Goal: Task Accomplishment & Management: Use online tool/utility

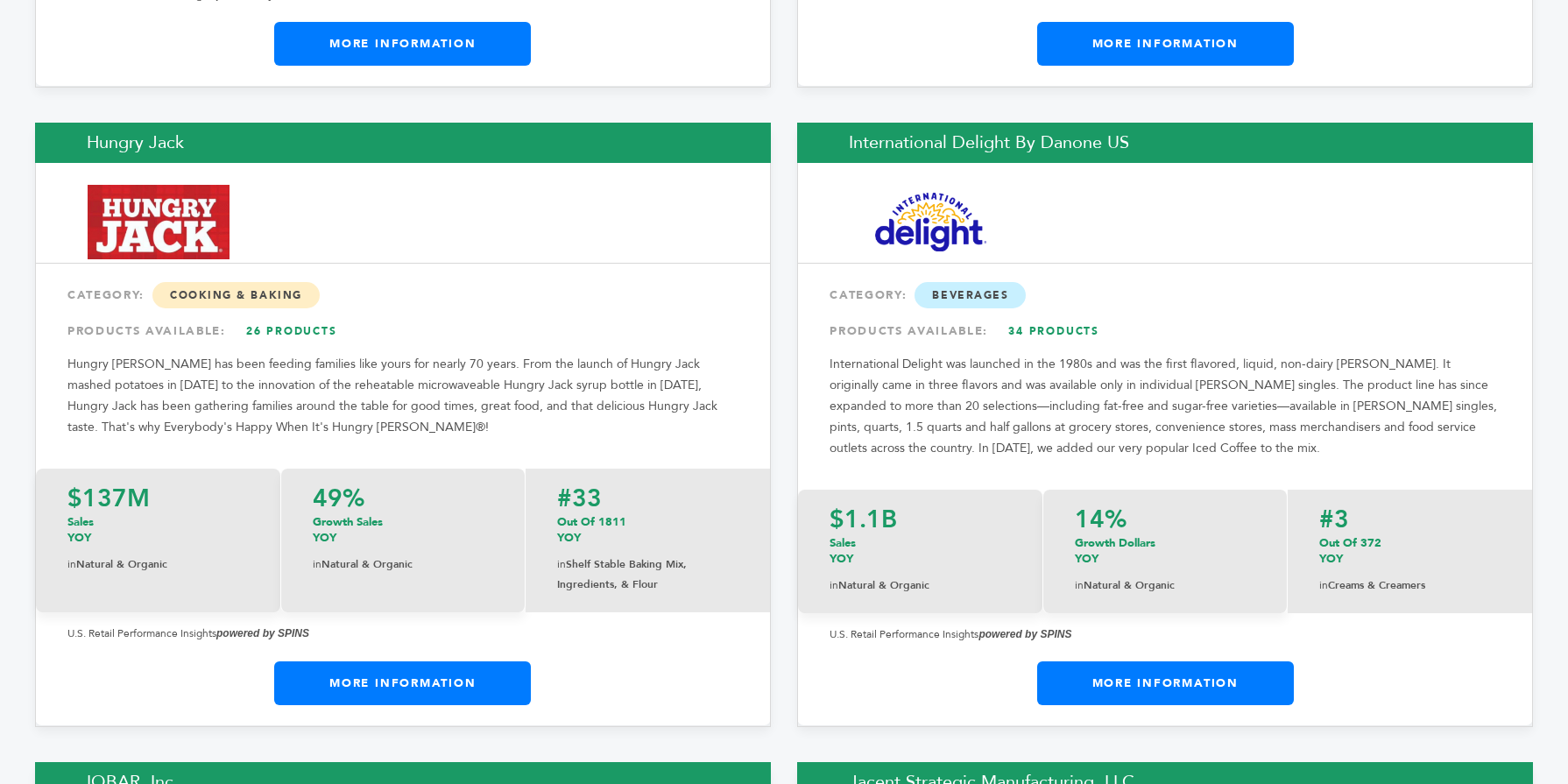
scroll to position [13445, 0]
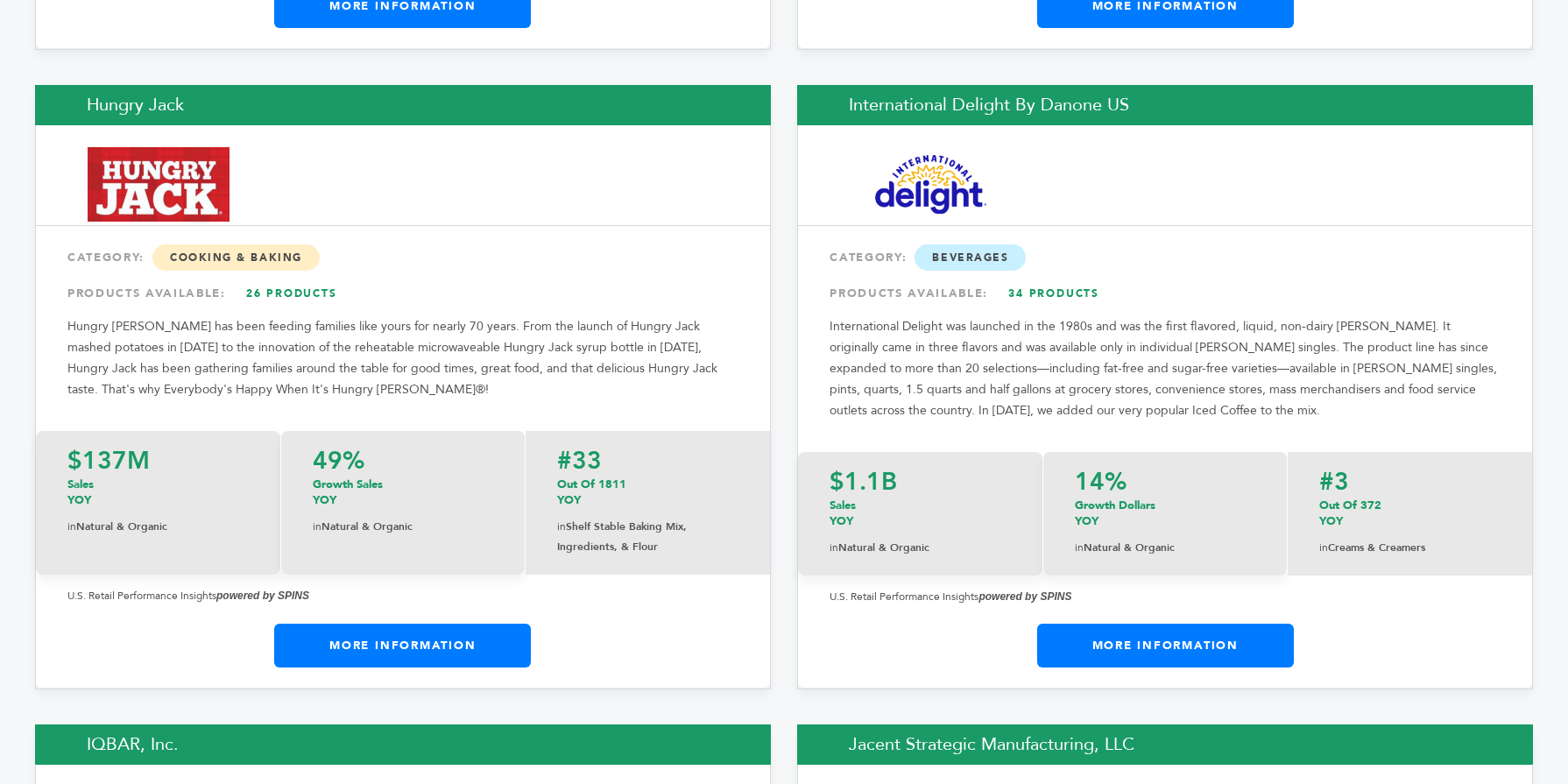
click at [494, 623] on link "More Information" at bounding box center [402, 645] width 257 height 44
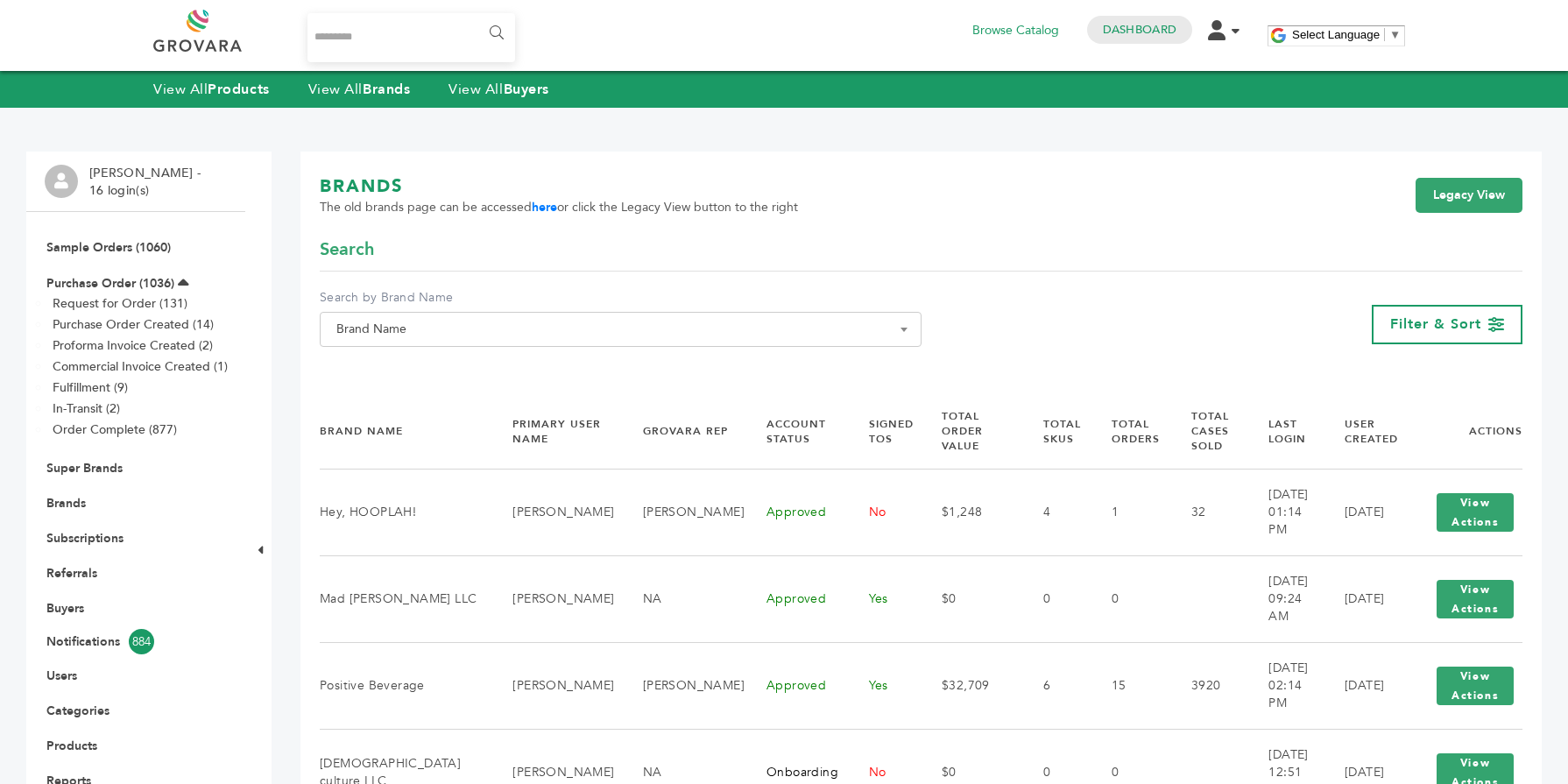
click at [407, 329] on span "Brand Name" at bounding box center [621, 329] width 583 height 25
click at [392, 370] on input "Search" at bounding box center [621, 361] width 594 height 22
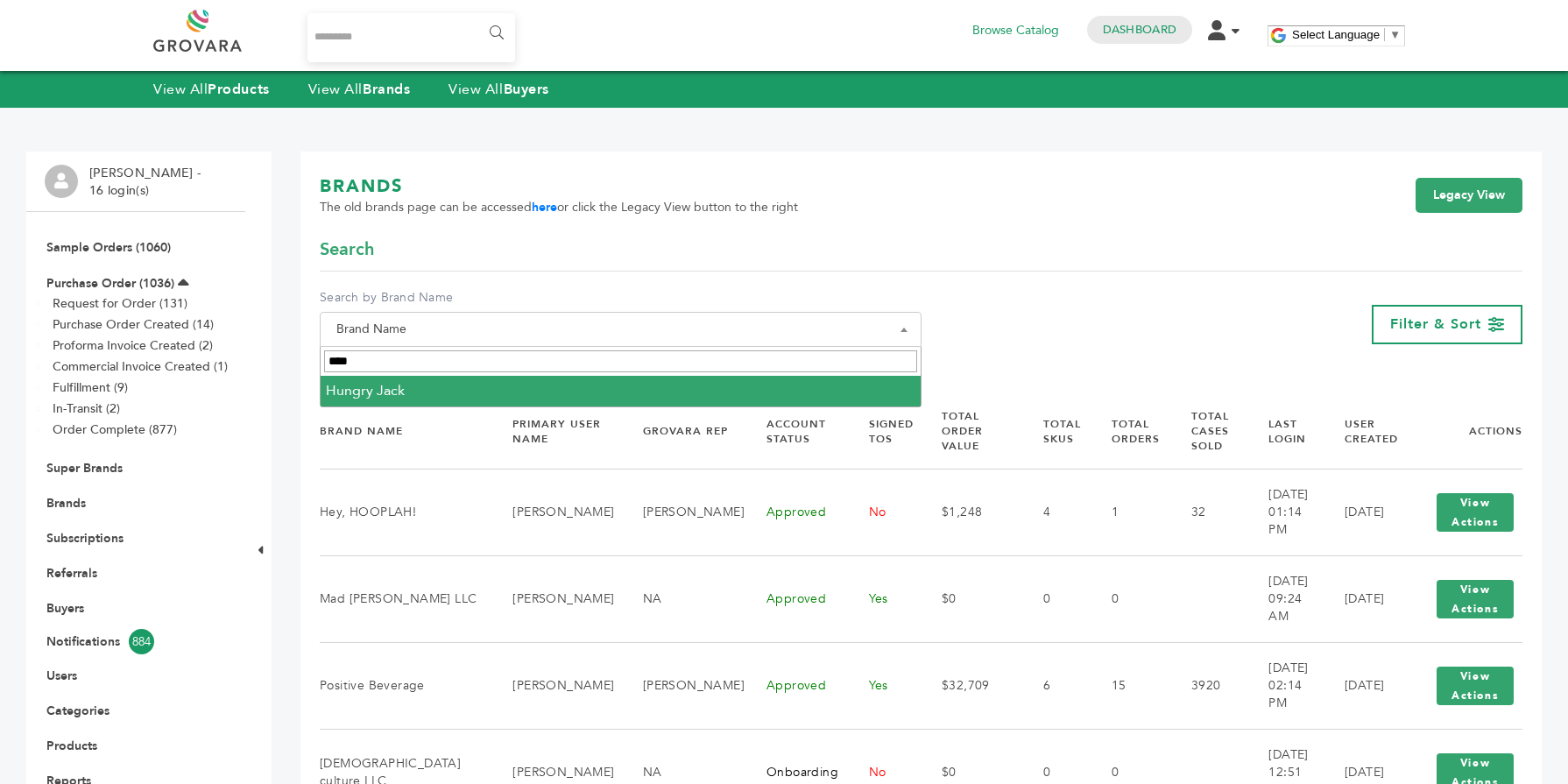
type input "****"
select select "**********"
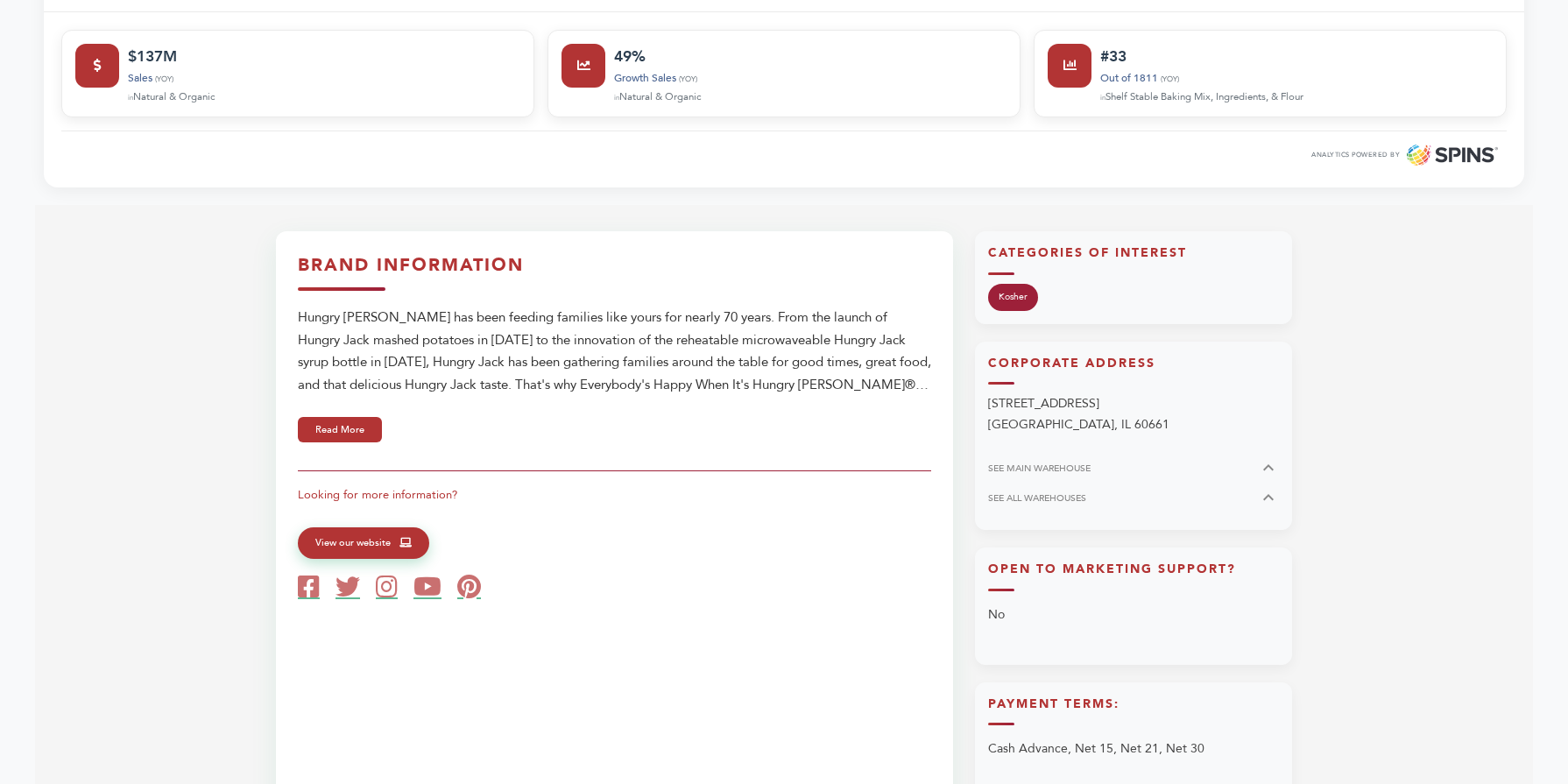
scroll to position [741, 0]
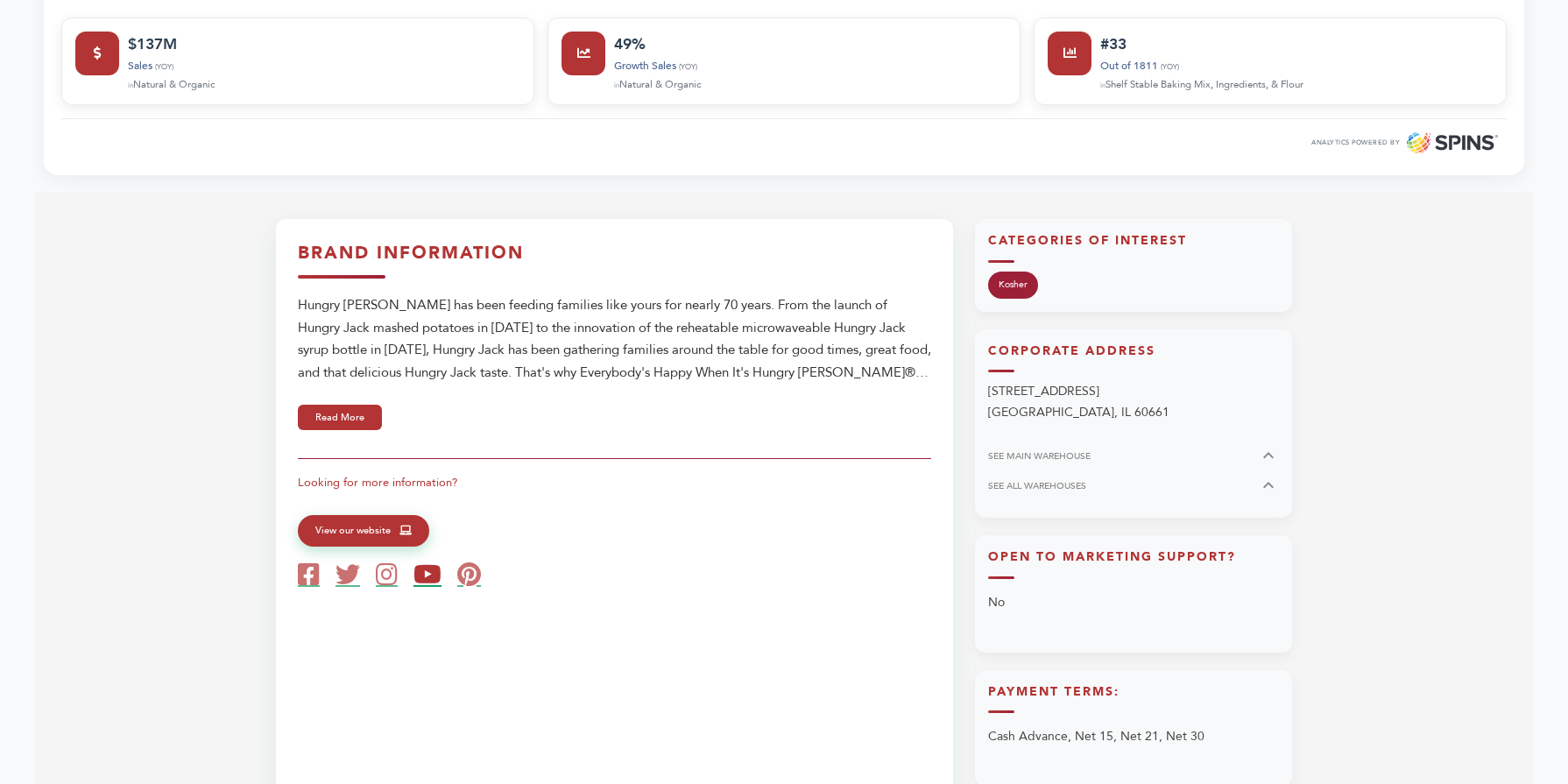
click at [427, 582] on icon at bounding box center [427, 574] width 28 height 25
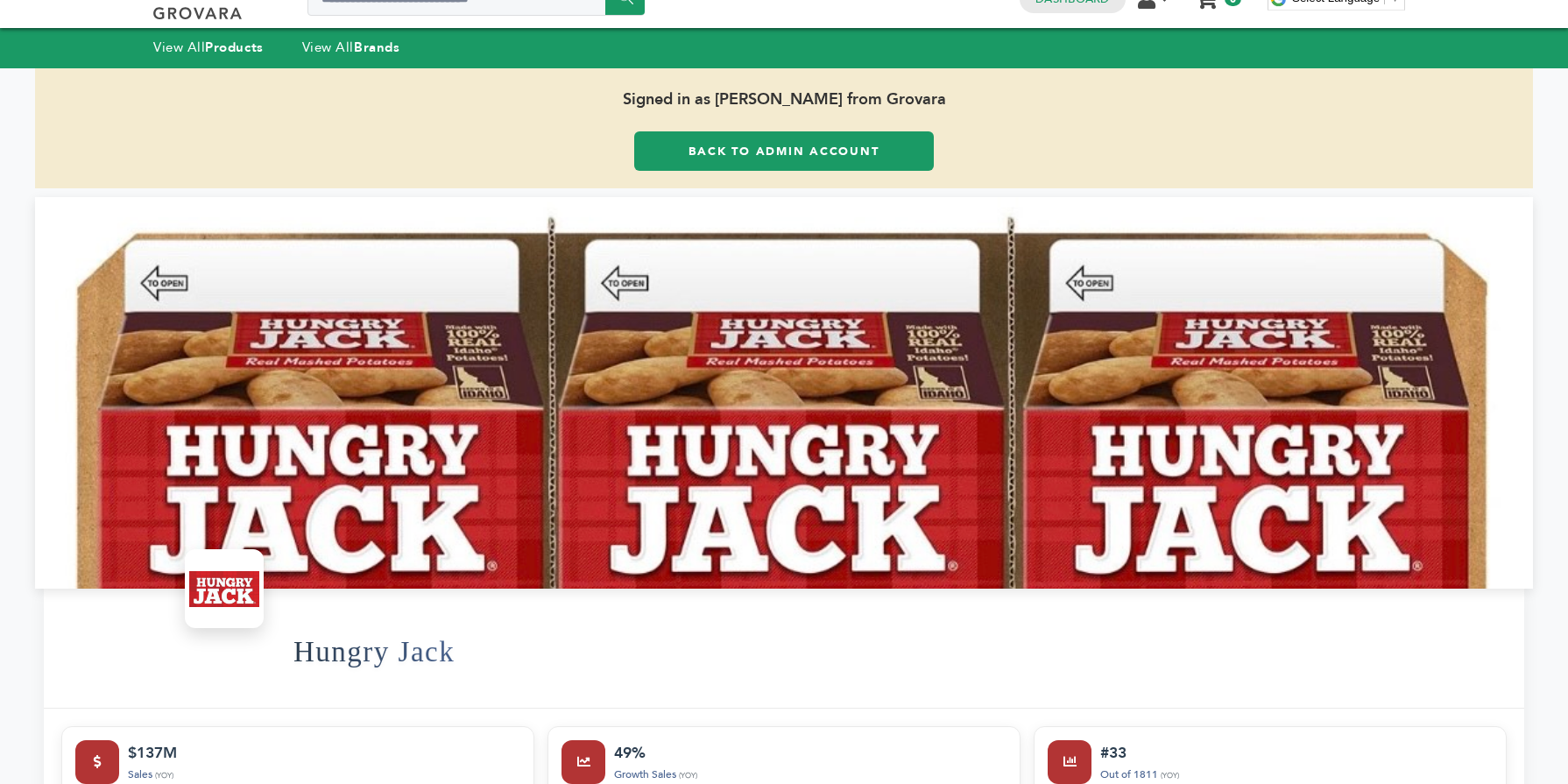
scroll to position [0, 0]
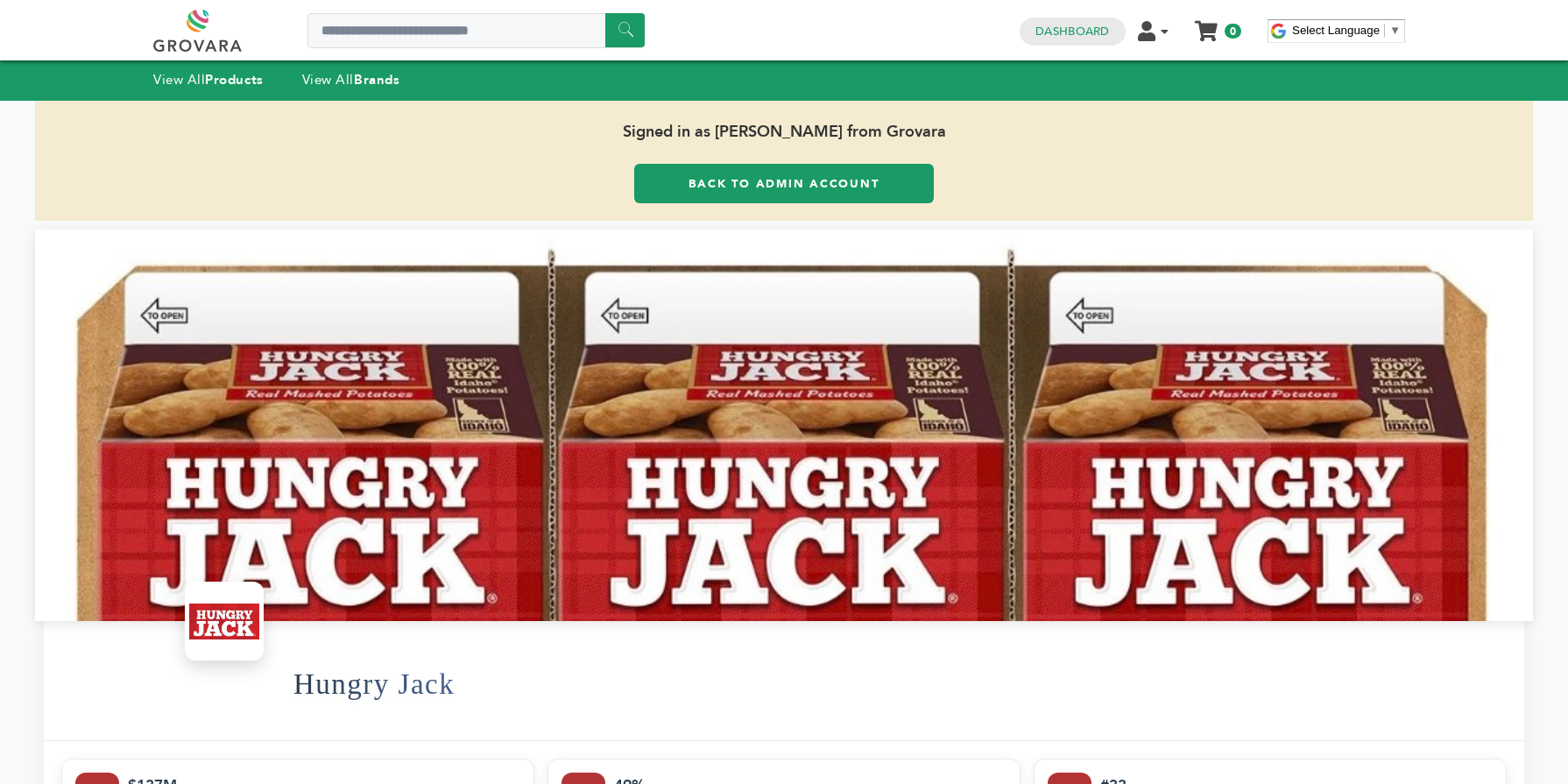
click at [363, 89] on div "View All Products View All Brands" at bounding box center [294, 80] width 281 height 23
click at [353, 83] on link "View All Brands" at bounding box center [351, 79] width 98 height 17
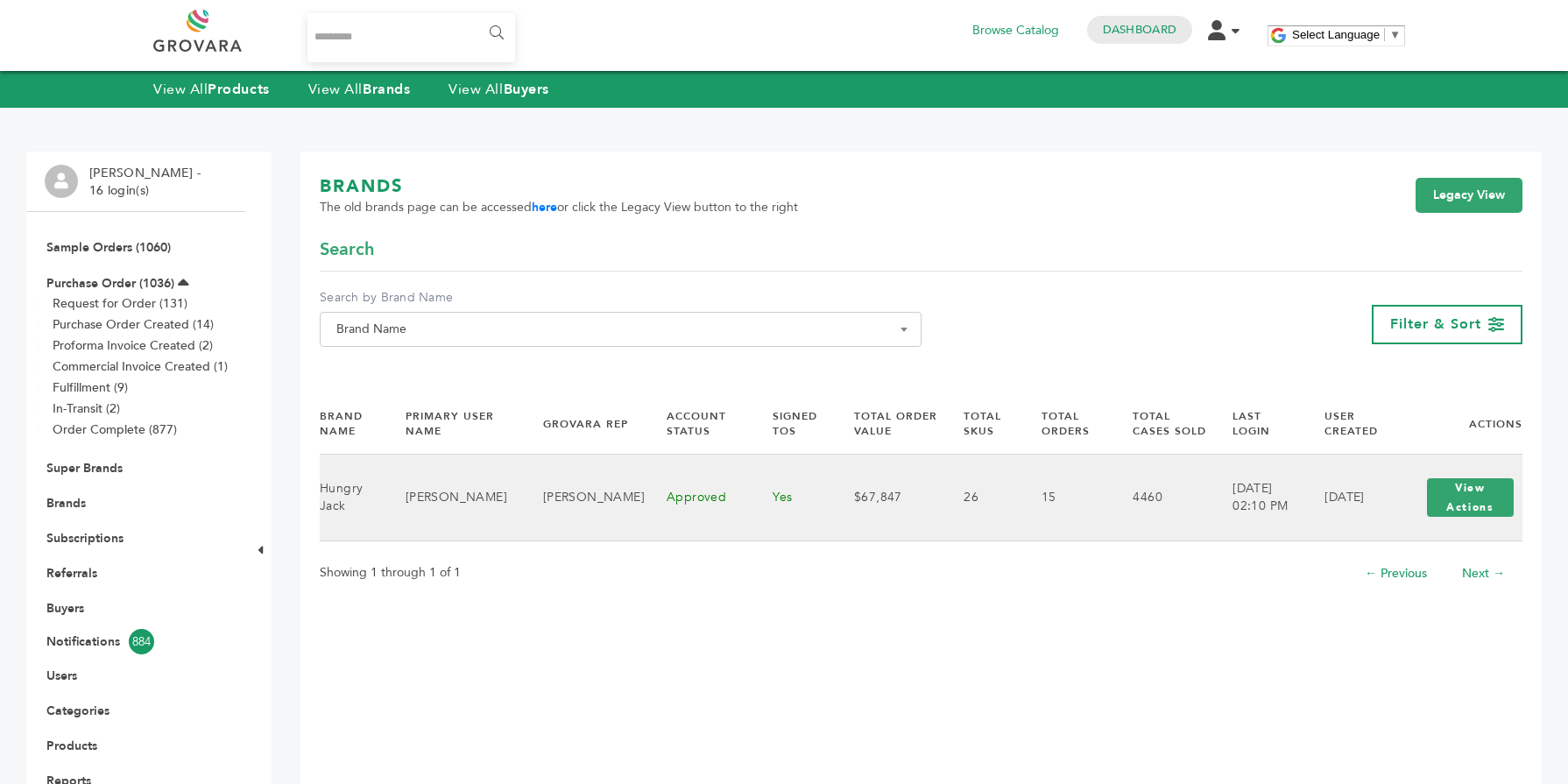
click at [1482, 517] on div "View Actions View Login" at bounding box center [1470, 497] width 104 height 56
click at [1474, 506] on button "View Actions" at bounding box center [1470, 497] width 87 height 38
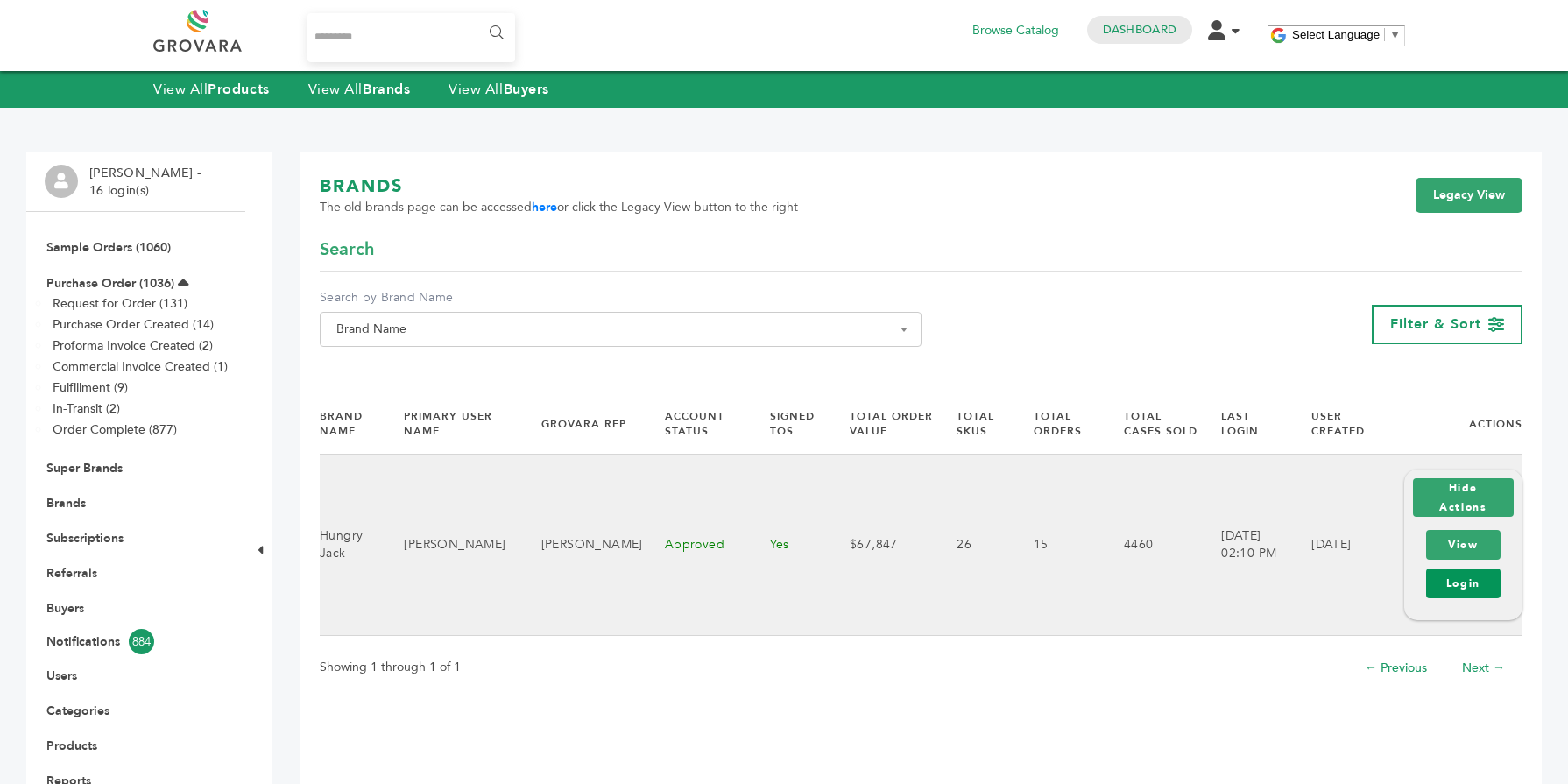
click at [1451, 579] on link "Login" at bounding box center [1464, 583] width 75 height 30
